Goal: Task Accomplishment & Management: Manage account settings

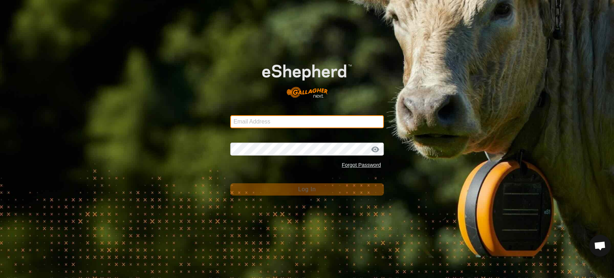
type input "[EMAIL_ADDRESS][DOMAIN_NAME]"
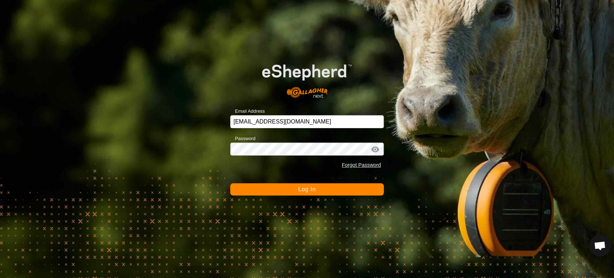
click at [306, 191] on span "Log In" at bounding box center [307, 189] width 18 height 6
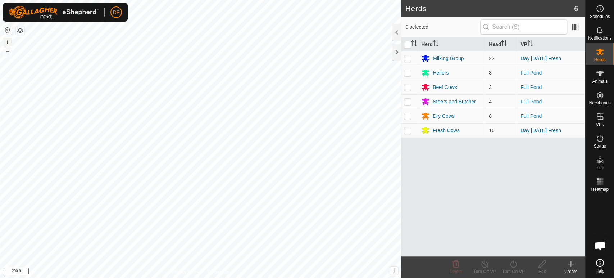
click at [9, 42] on button "+" at bounding box center [7, 42] width 9 height 9
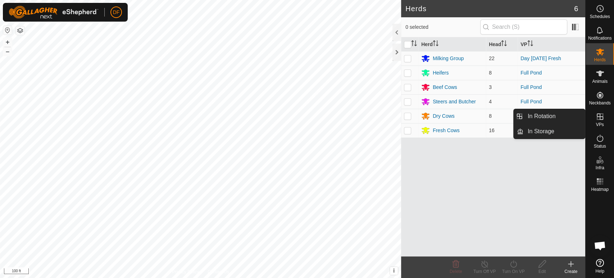
click at [599, 118] on icon at bounding box center [599, 116] width 6 height 6
click at [574, 116] on link "In Rotation" at bounding box center [553, 116] width 61 height 14
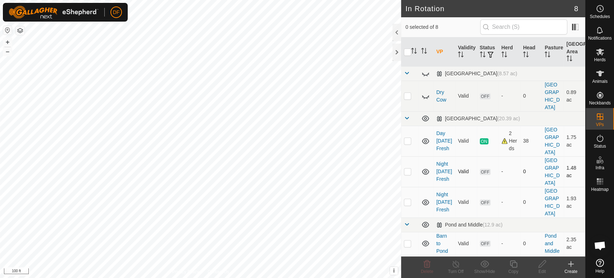
click at [409, 168] on p-checkbox at bounding box center [407, 171] width 7 height 6
click at [423, 270] on span "Delete" at bounding box center [427, 271] width 13 height 5
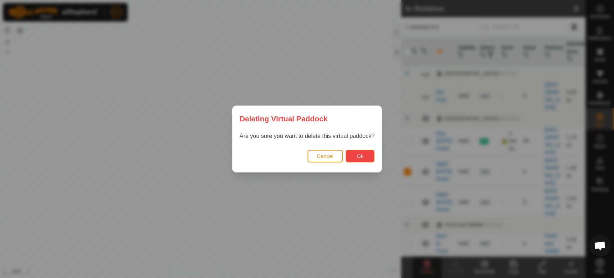
click at [354, 157] on button "Ok" at bounding box center [359, 156] width 29 height 13
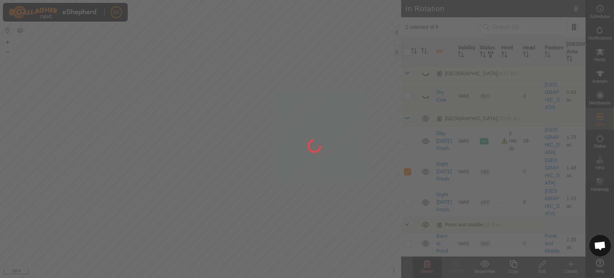
checkbox input "false"
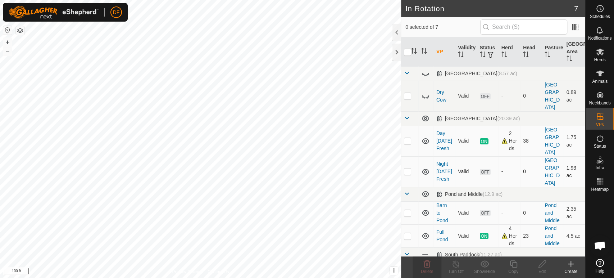
click at [406, 168] on p-checkbox at bounding box center [407, 171] width 7 height 6
checkbox input "true"
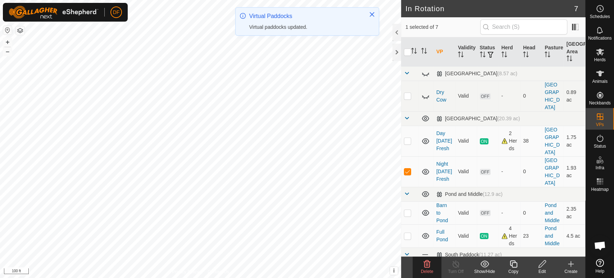
click at [540, 267] on icon at bounding box center [541, 263] width 9 height 9
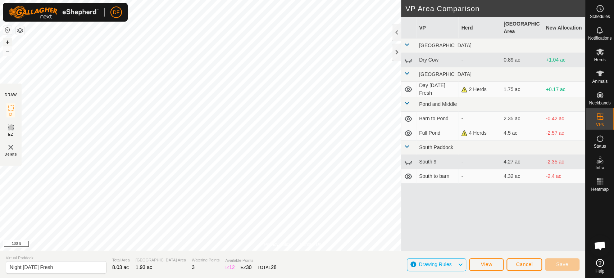
click at [8, 44] on button "+" at bounding box center [7, 42] width 9 height 9
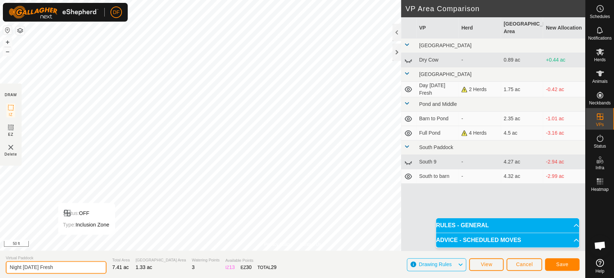
drag, startPoint x: 22, startPoint y: 267, endPoint x: 0, endPoint y: 267, distance: 21.9
click at [0, 267] on section "Virtual Paddock Night [DATE] Fresh Total Area 7.41 ac Grazing Area 1.33 ac Wate…" at bounding box center [292, 263] width 585 height 27
type input "Day [DATE] Milk"
click at [554, 269] on button "Save" at bounding box center [562, 264] width 35 height 13
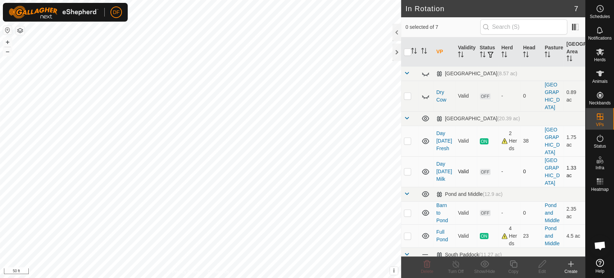
click at [406, 168] on p-checkbox at bounding box center [407, 171] width 7 height 6
checkbox input "true"
click at [514, 263] on icon at bounding box center [513, 263] width 9 height 9
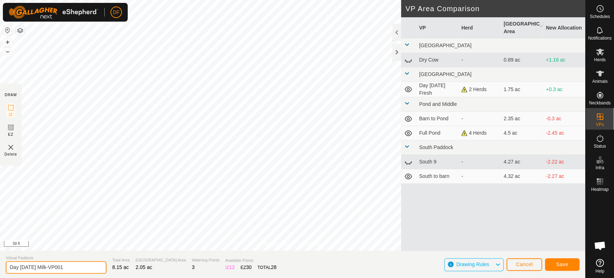
drag, startPoint x: 62, startPoint y: 269, endPoint x: 36, endPoint y: 267, distance: 25.9
click at [36, 267] on input "Day [DATE] Milk-VP001" at bounding box center [56, 267] width 101 height 13
type input "Day [DATE] Fresh"
click at [561, 266] on span "Save" at bounding box center [562, 264] width 12 height 6
